Goal: Obtain resource: Obtain resource

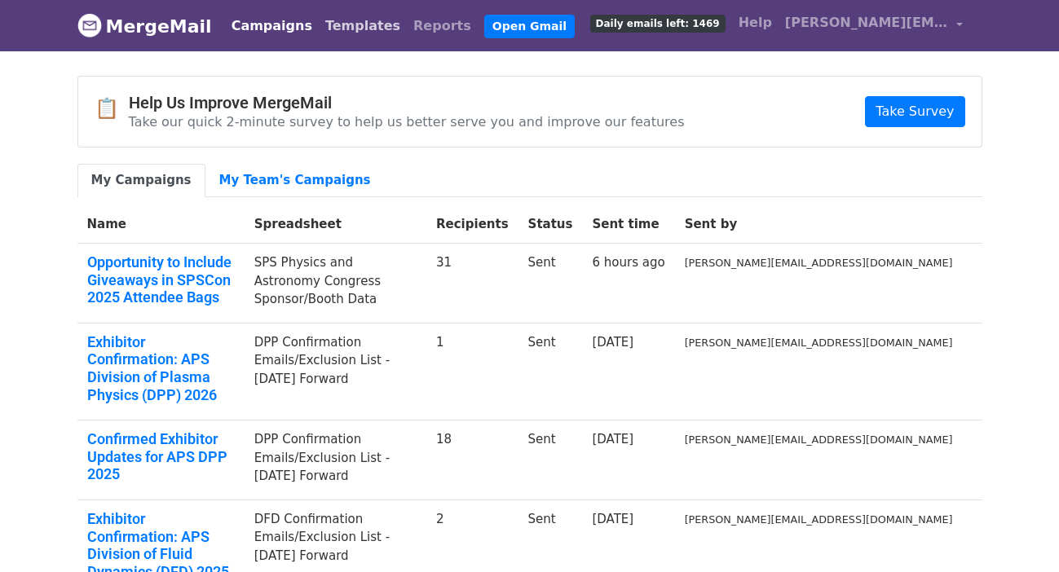
click at [319, 25] on link "Templates" at bounding box center [363, 26] width 88 height 33
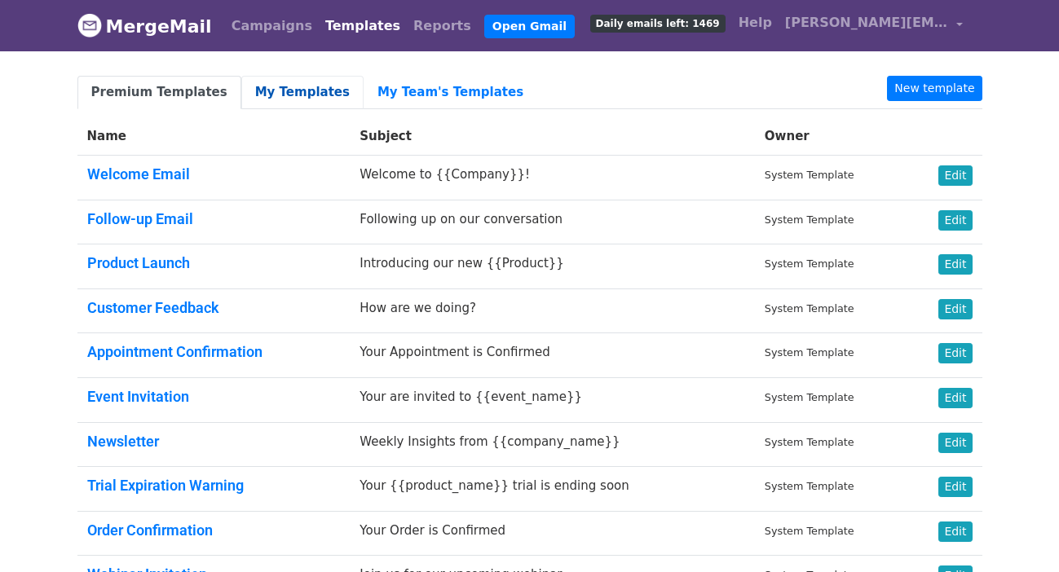
click at [270, 102] on link "My Templates" at bounding box center [302, 92] width 122 height 33
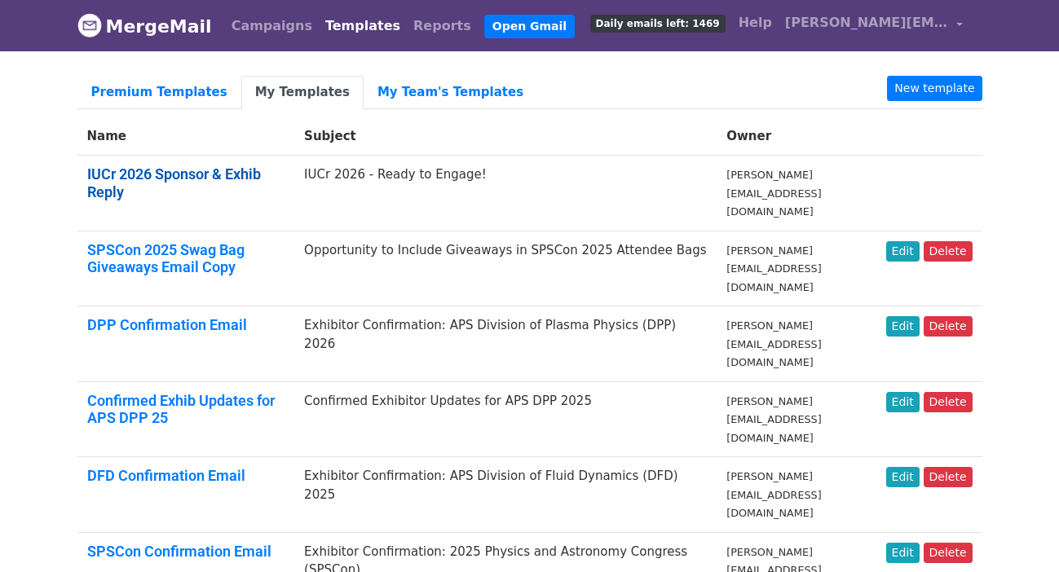
click at [254, 175] on link "IUCr 2026 Sponsor & Exhib Reply" at bounding box center [174, 183] width 174 height 35
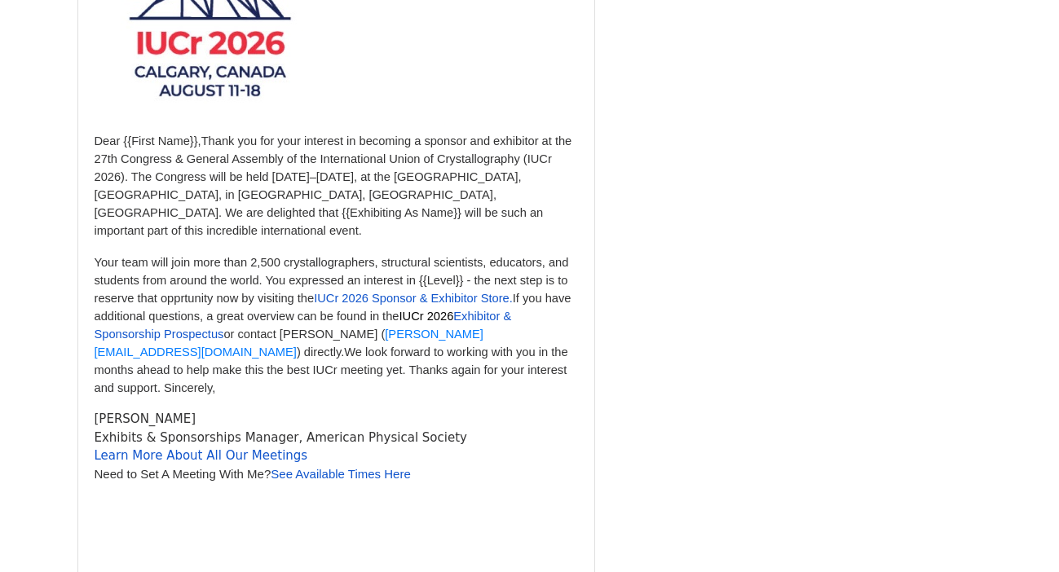
scroll to position [382, 0]
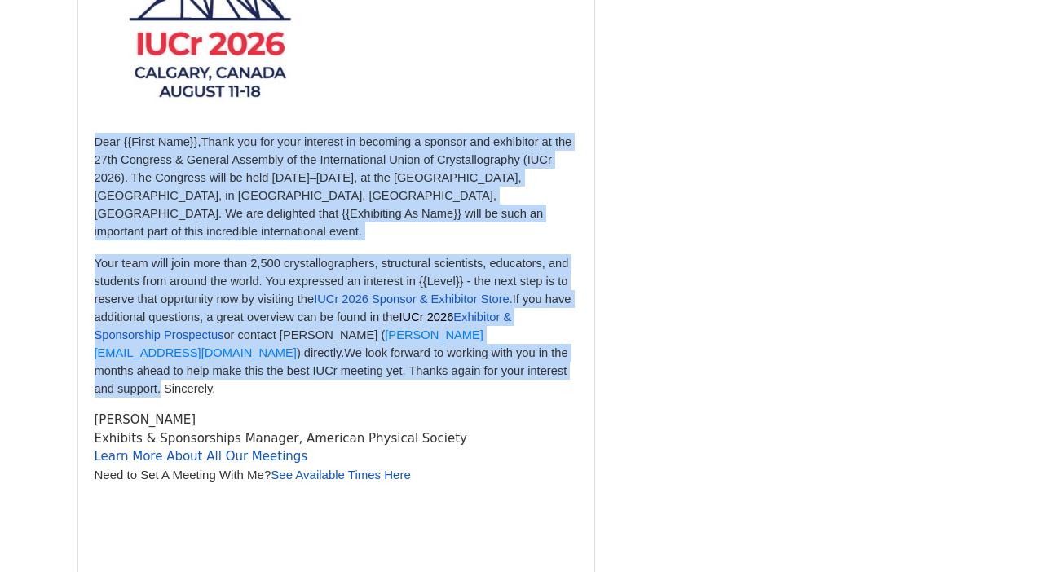
drag, startPoint x: 95, startPoint y: 139, endPoint x: 323, endPoint y: 348, distance: 309.4
click at [323, 348] on div "Dear {{First Name}}, Thank you for your interest in becoming a sponsor and exhi…" at bounding box center [337, 226] width 484 height 677
copy div "Dear {{First Name}}, Thank you for your interest in becoming a sponsor and exhi…"
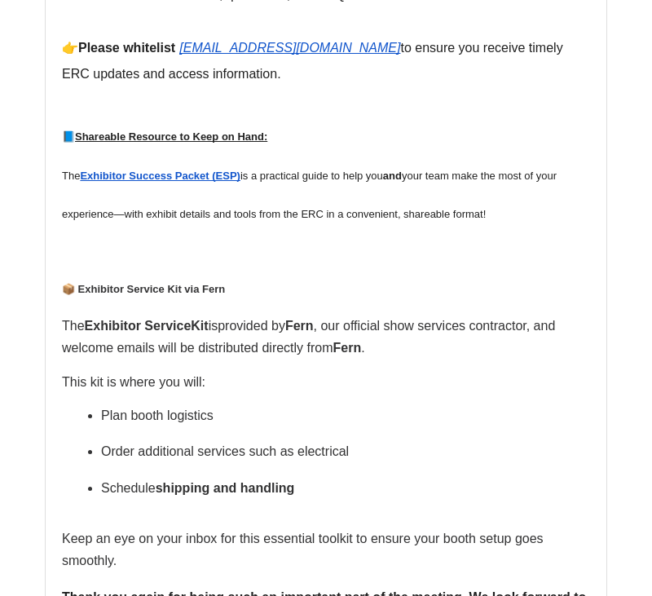
scroll to position [1020, 0]
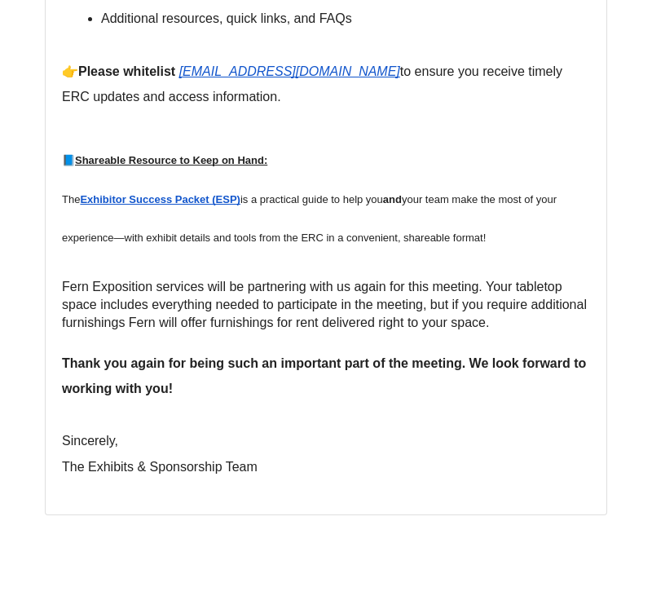
scroll to position [1167, 0]
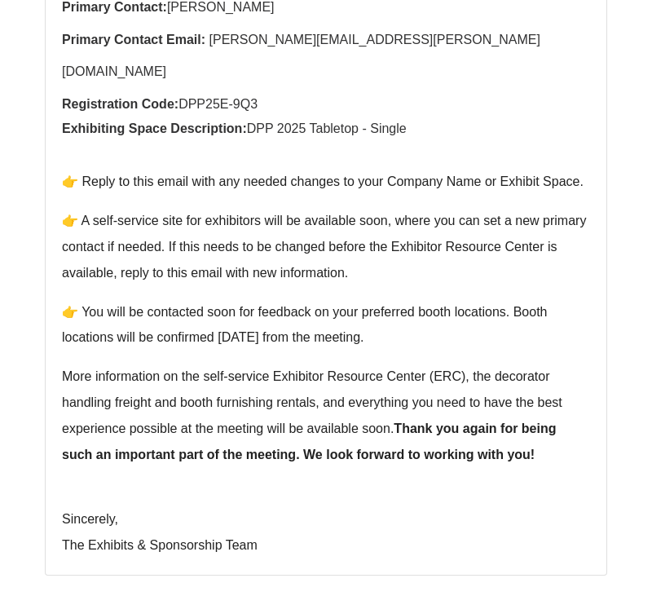
scroll to position [651, 0]
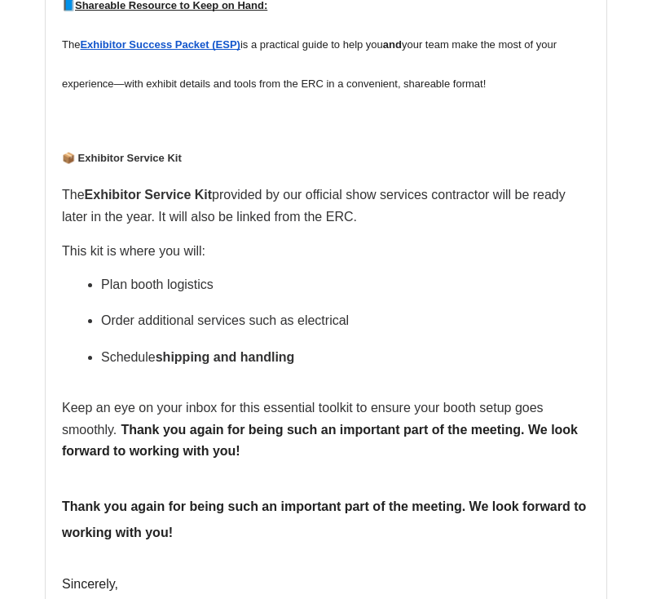
scroll to position [1460, 0]
